Goal: Navigation & Orientation: Find specific page/section

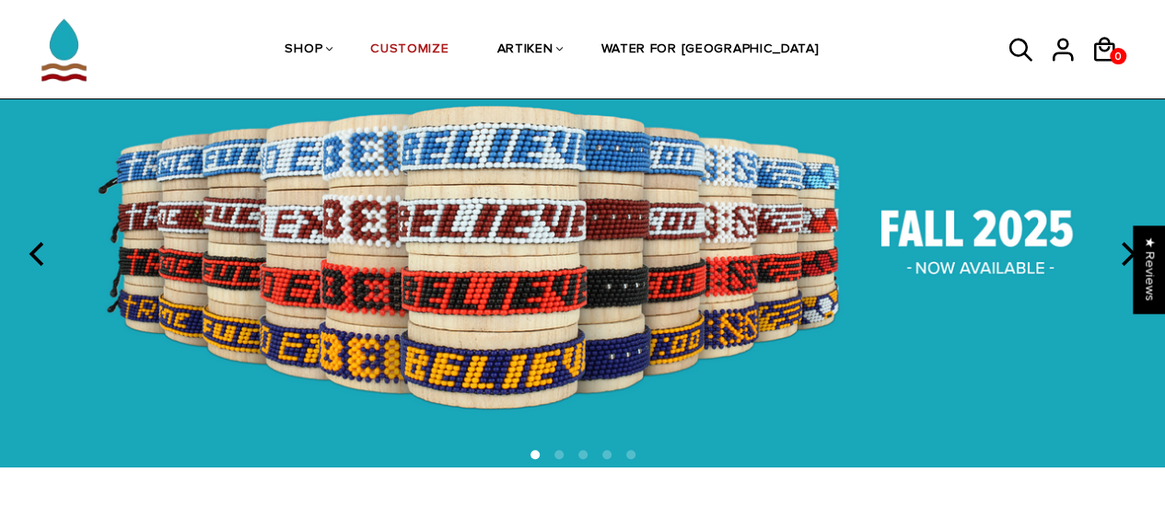
scroll to position [92, 0]
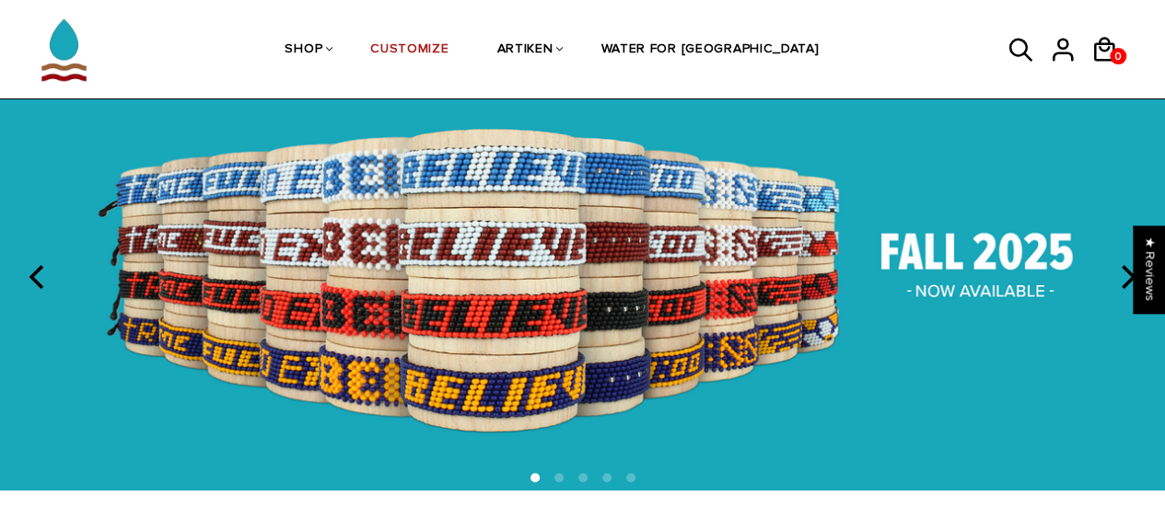
click at [627, 291] on img at bounding box center [582, 274] width 1165 height 433
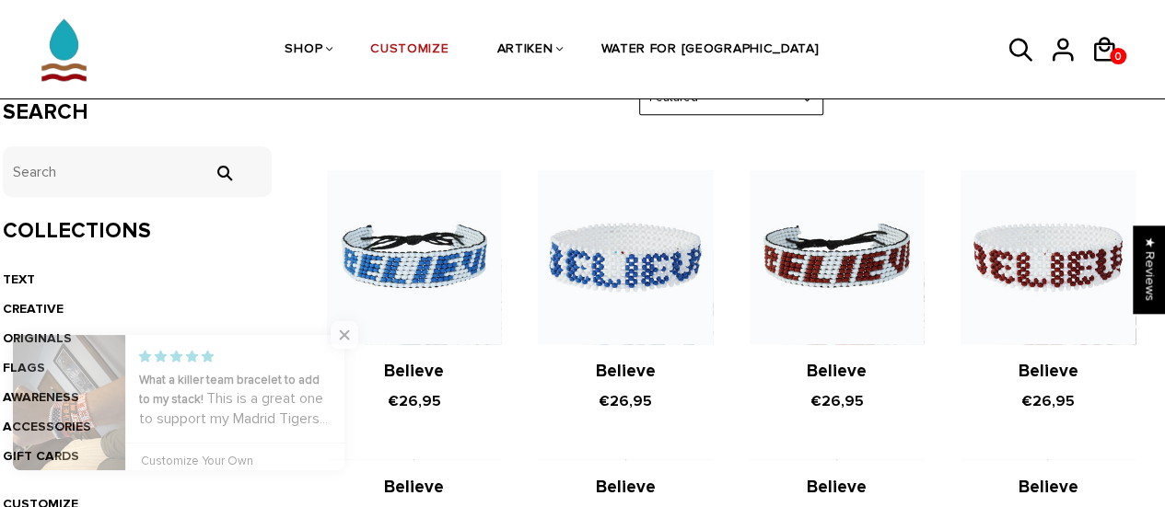
scroll to position [368, 0]
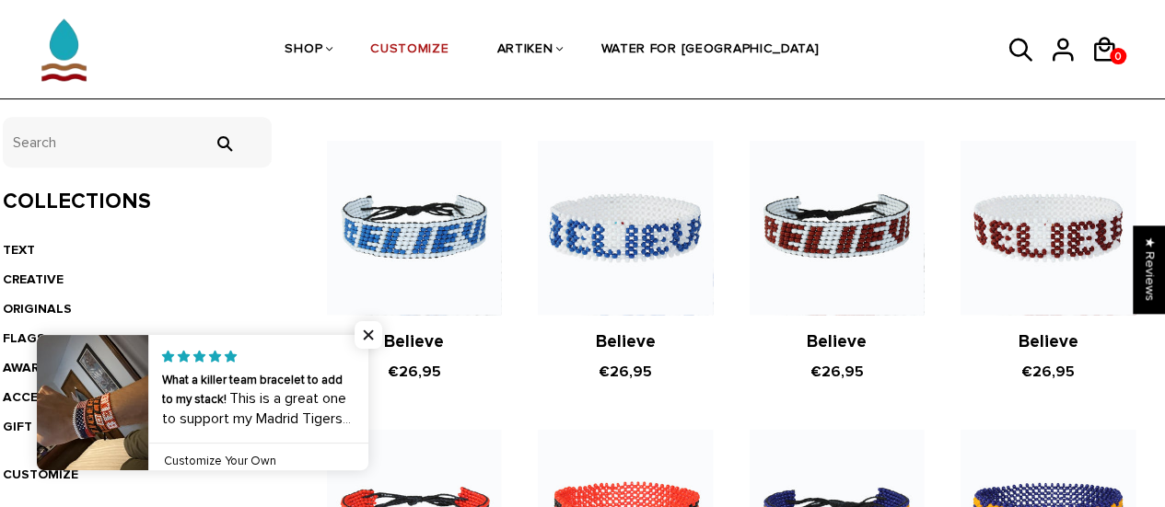
click at [364, 340] on h2 "Believe" at bounding box center [414, 342] width 174 height 22
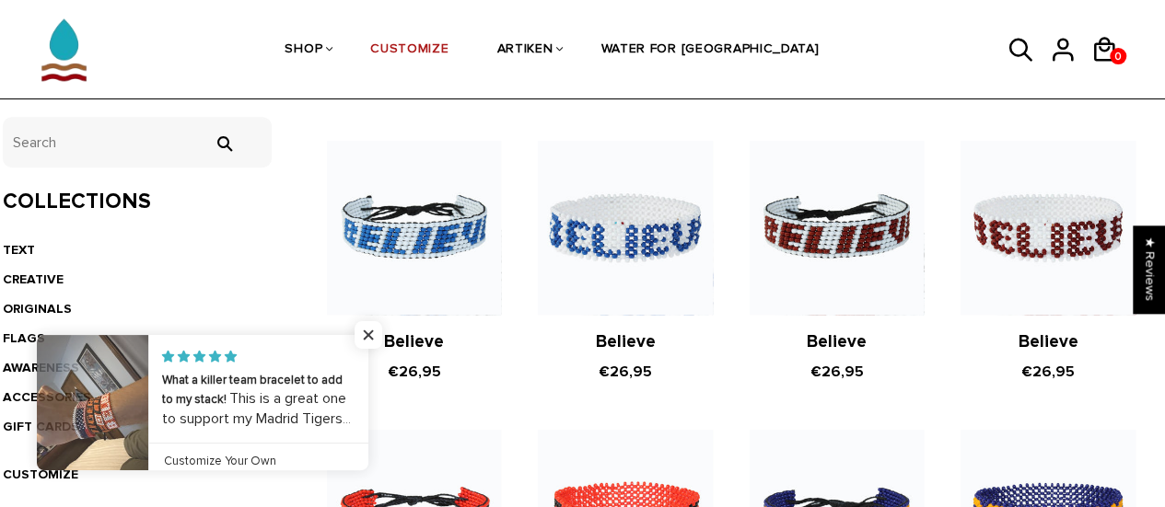
click at [370, 335] on h2 "Believe" at bounding box center [414, 342] width 174 height 22
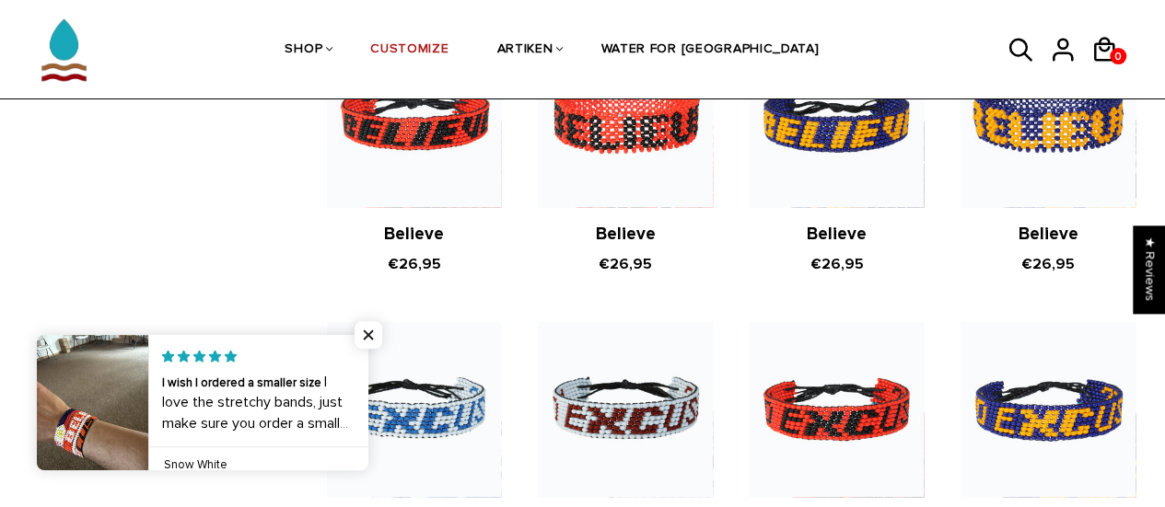
scroll to position [737, 0]
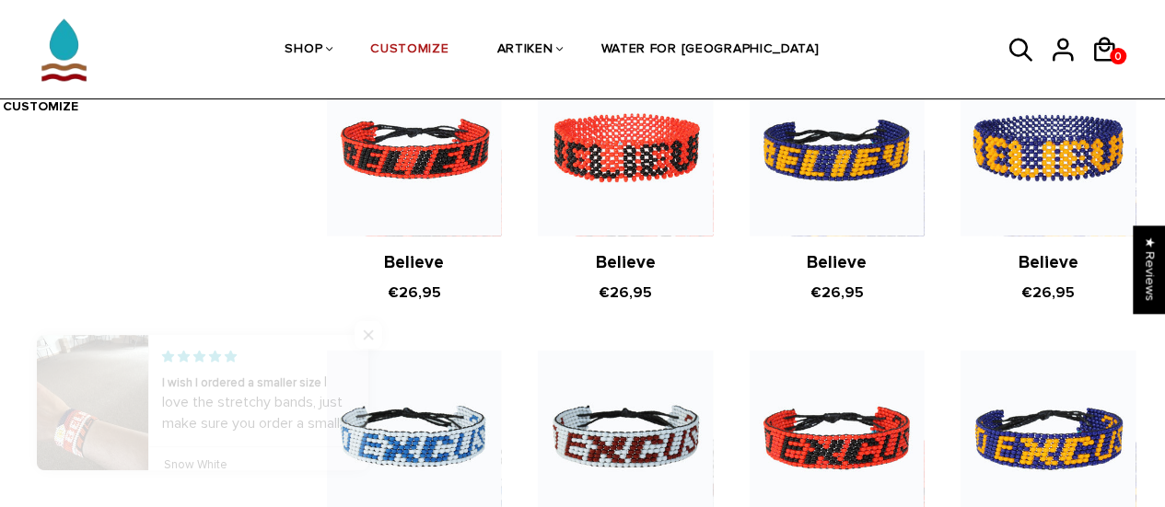
click at [377, 335] on span "Close popup widget" at bounding box center [368, 335] width 28 height 28
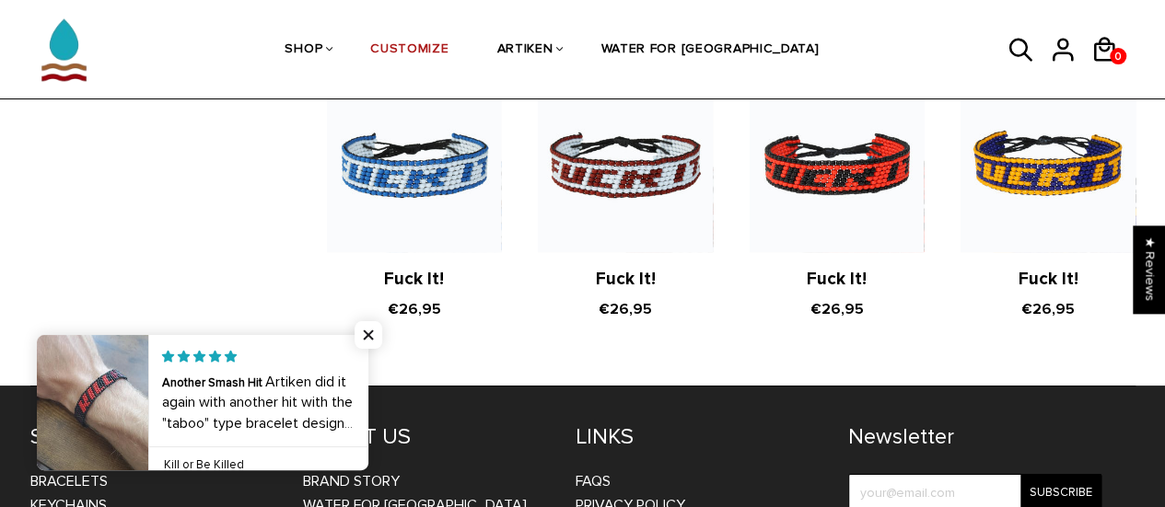
scroll to position [3406, 0]
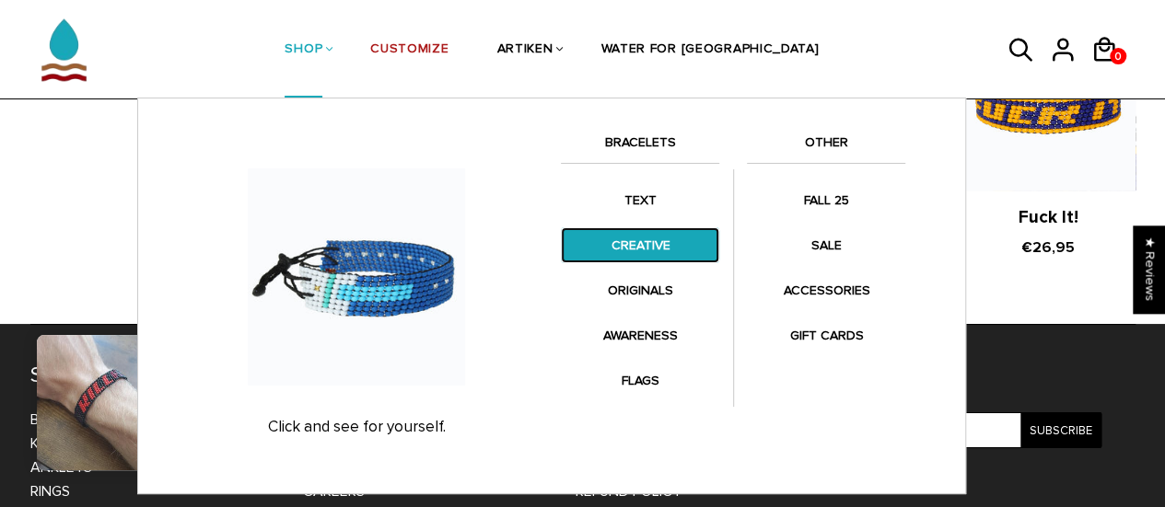
click at [637, 240] on link "CREATIVE" at bounding box center [640, 245] width 158 height 36
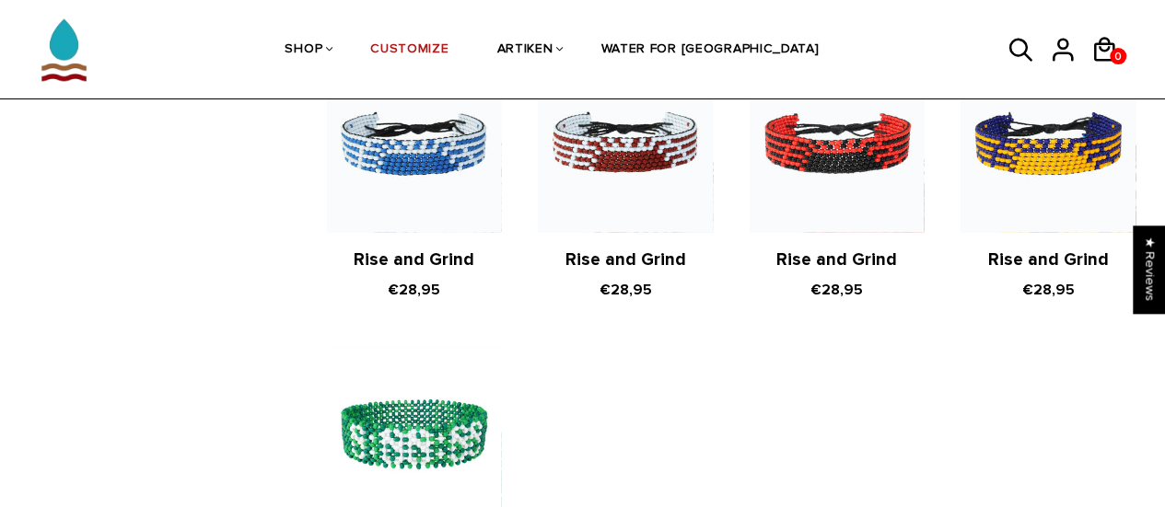
scroll to position [1933, 0]
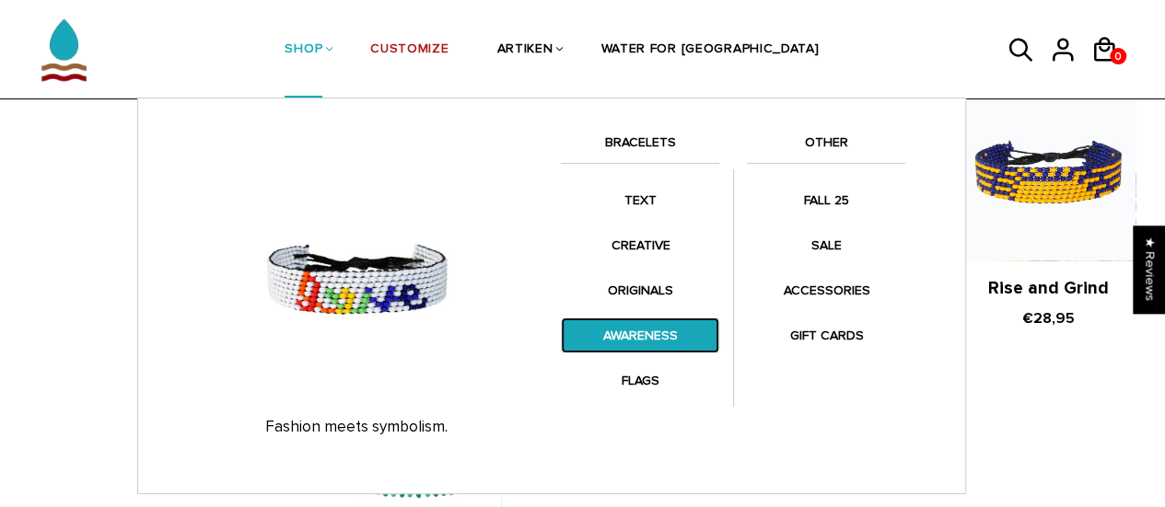
click at [624, 345] on link "AWARENESS" at bounding box center [640, 336] width 158 height 36
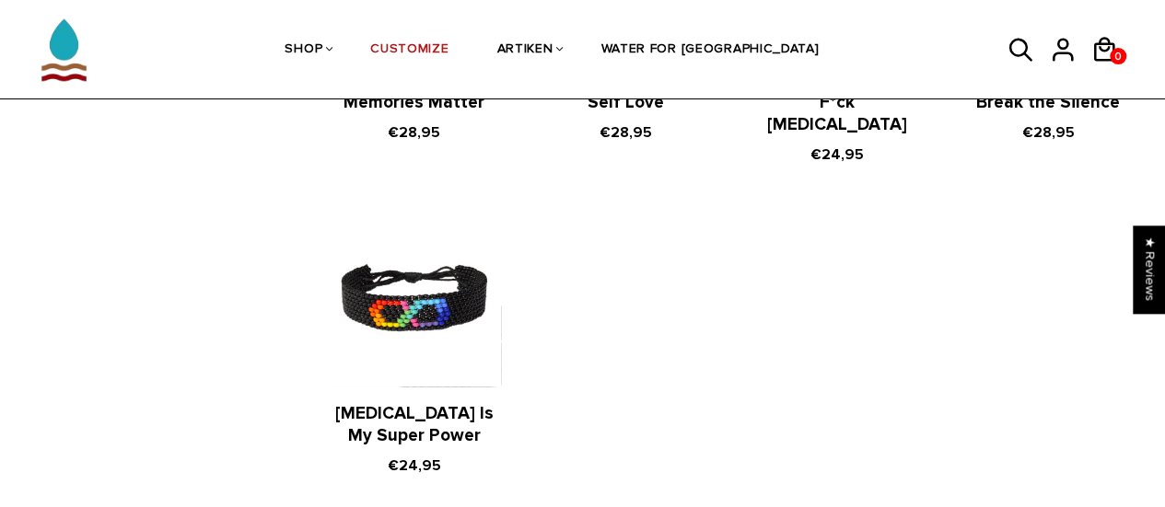
scroll to position [921, 0]
